Goal: Register for event/course

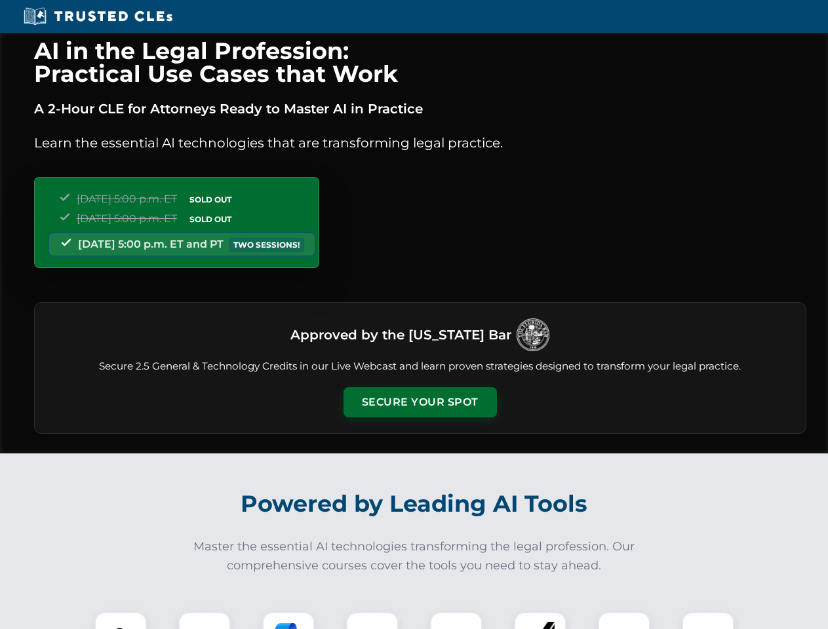
click at [419, 402] on button "Secure Your Spot" at bounding box center [419, 402] width 153 height 30
click at [121, 621] on img at bounding box center [121, 638] width 38 height 38
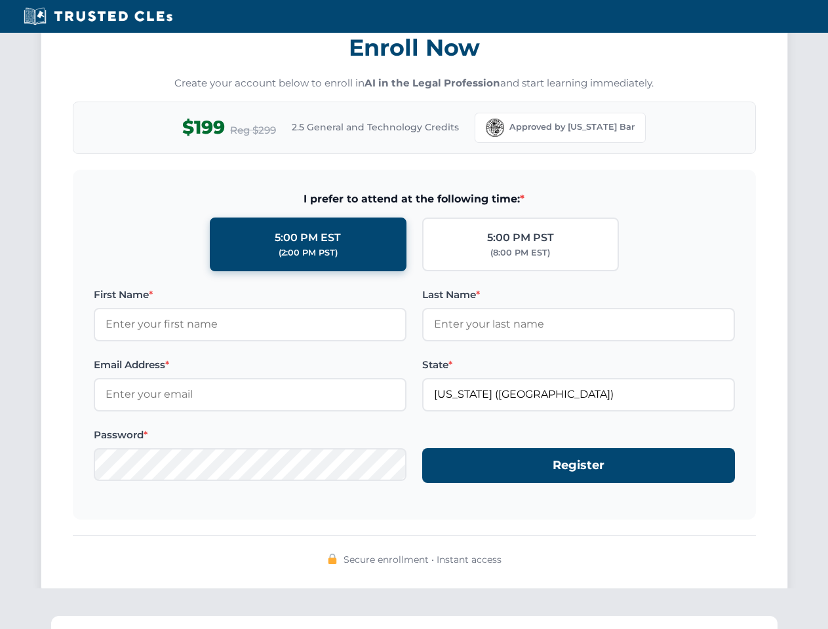
scroll to position [1286, 0]
